Goal: Information Seeking & Learning: Learn about a topic

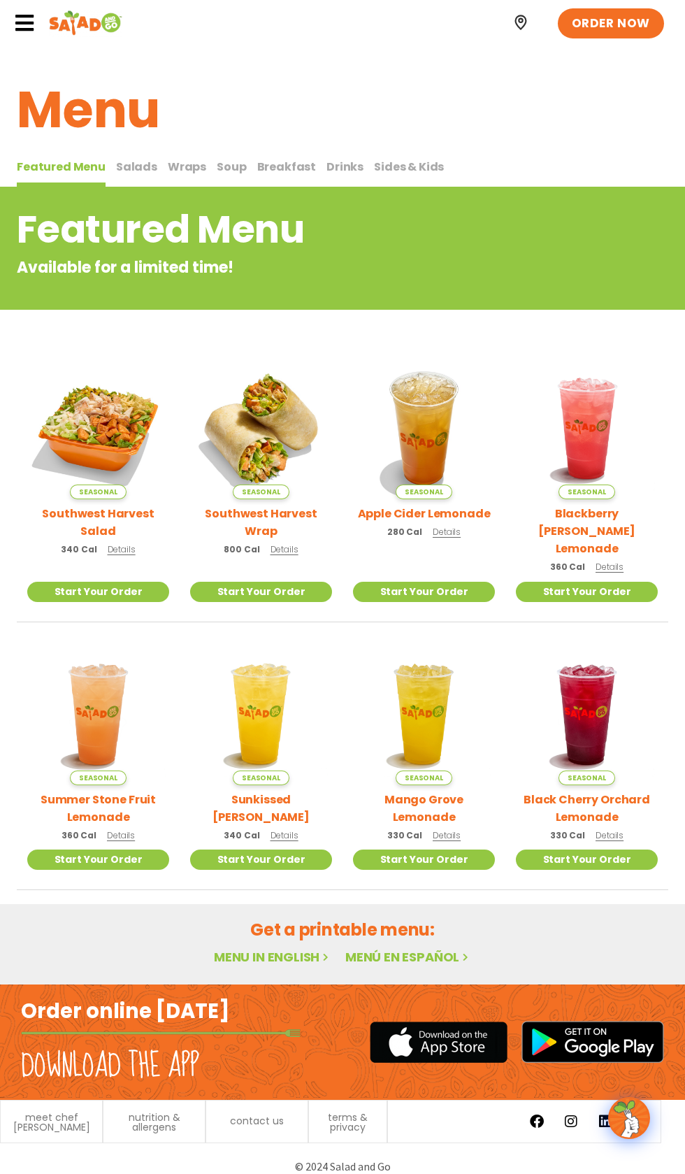
click at [127, 165] on span "Salads" at bounding box center [136, 167] width 41 height 16
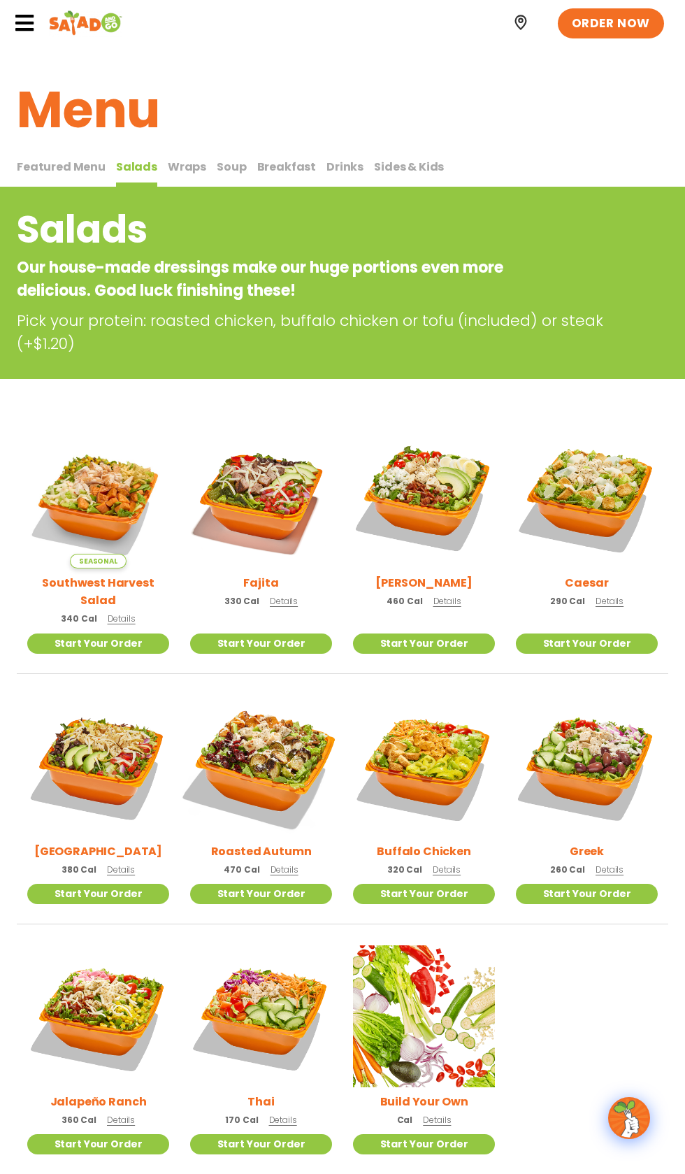
click at [292, 729] on img at bounding box center [261, 766] width 166 height 166
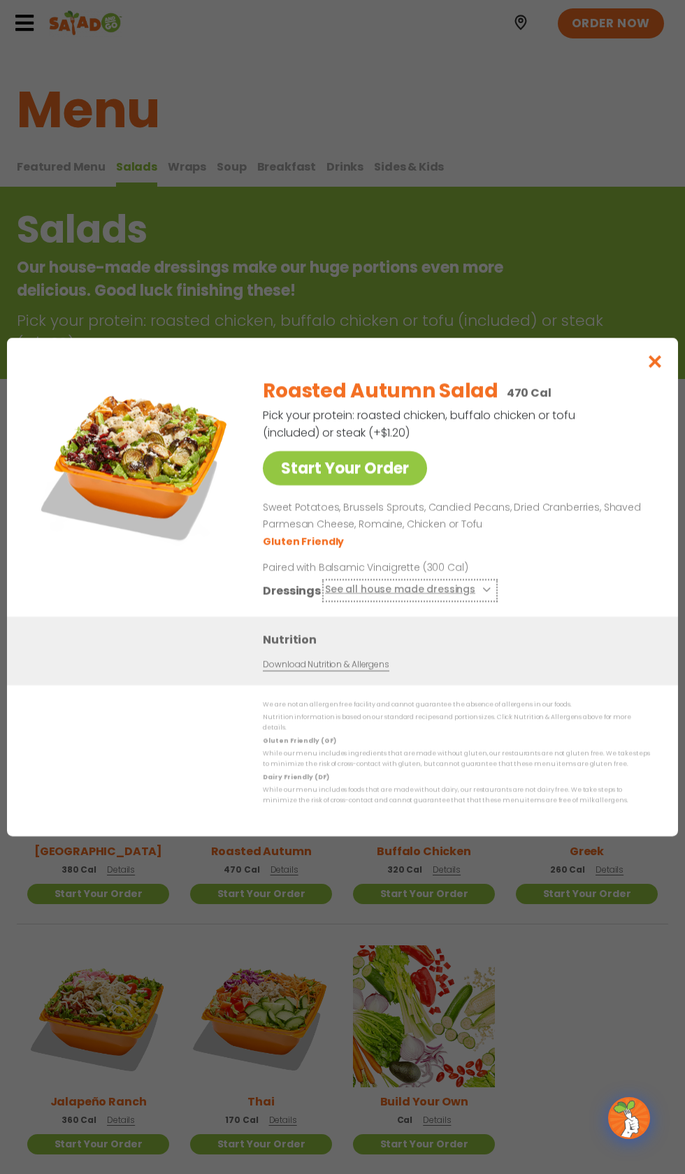
click at [358, 599] on button "See all house made dressings" at bounding box center [410, 590] width 170 height 17
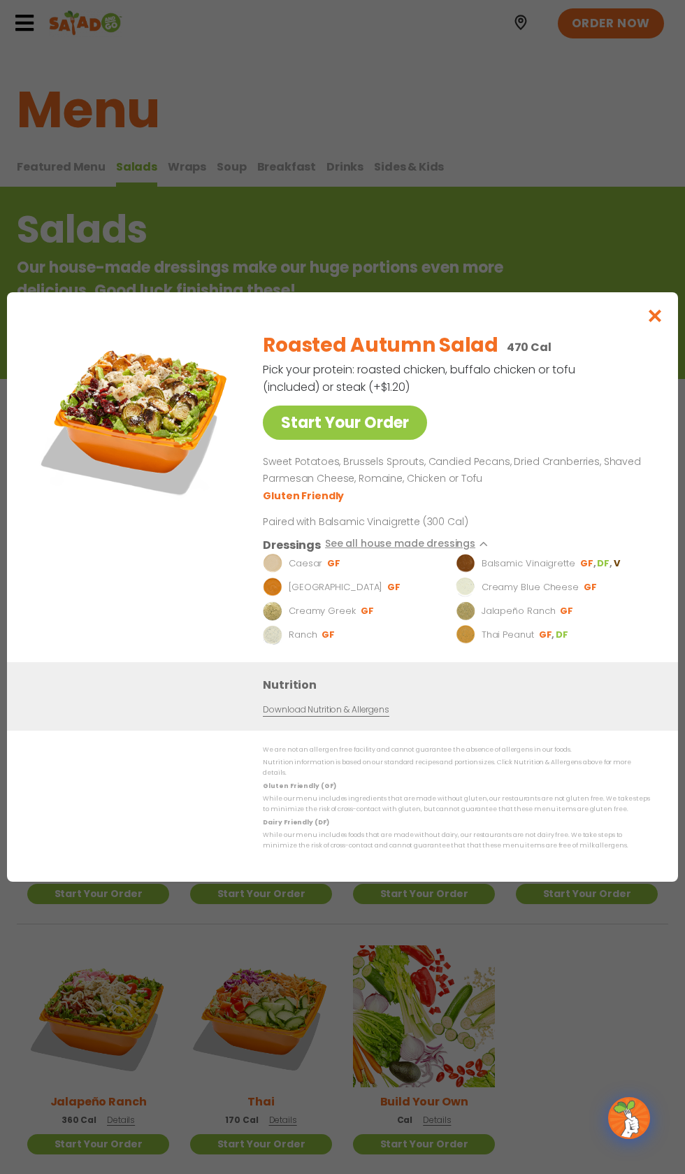
click at [298, 717] on link "Download Nutrition & Allergens" at bounding box center [326, 710] width 126 height 13
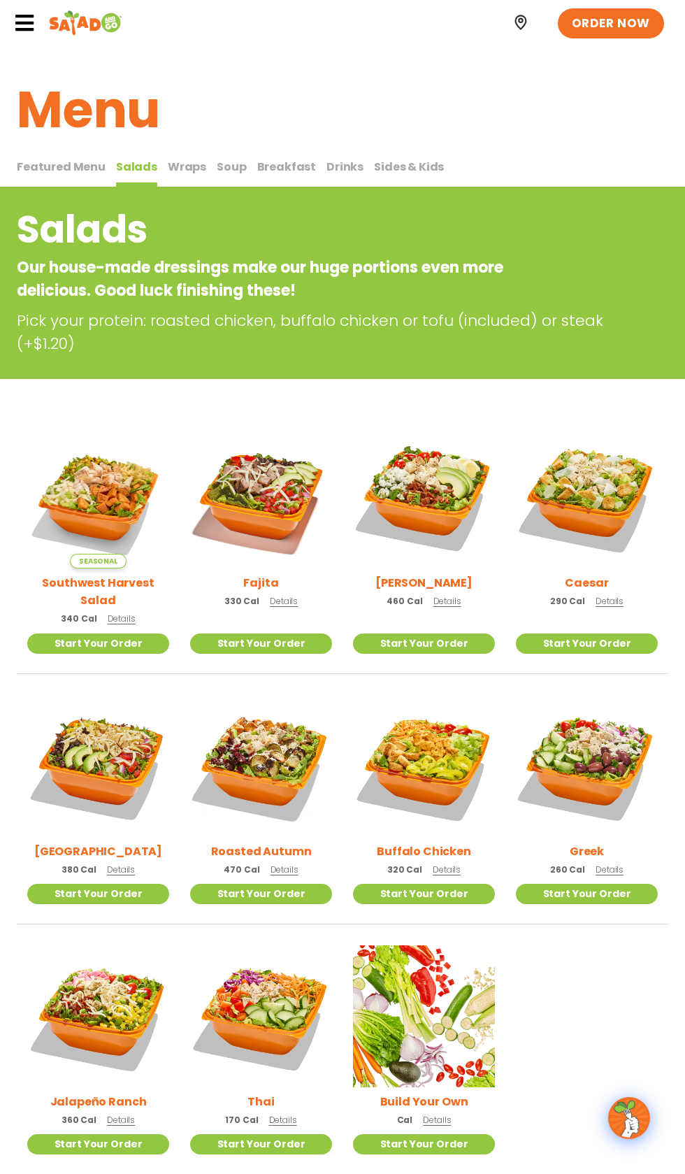
click at [279, 864] on span "Details" at bounding box center [285, 870] width 28 height 12
click at [290, 864] on span "Details" at bounding box center [285, 870] width 28 height 12
